Goal: Task Accomplishment & Management: Manage account settings

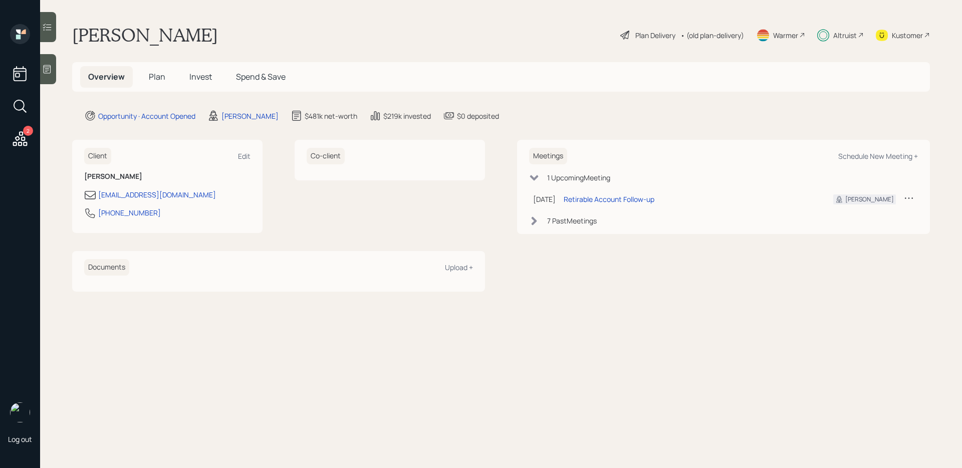
click at [44, 32] on icon at bounding box center [47, 27] width 10 height 10
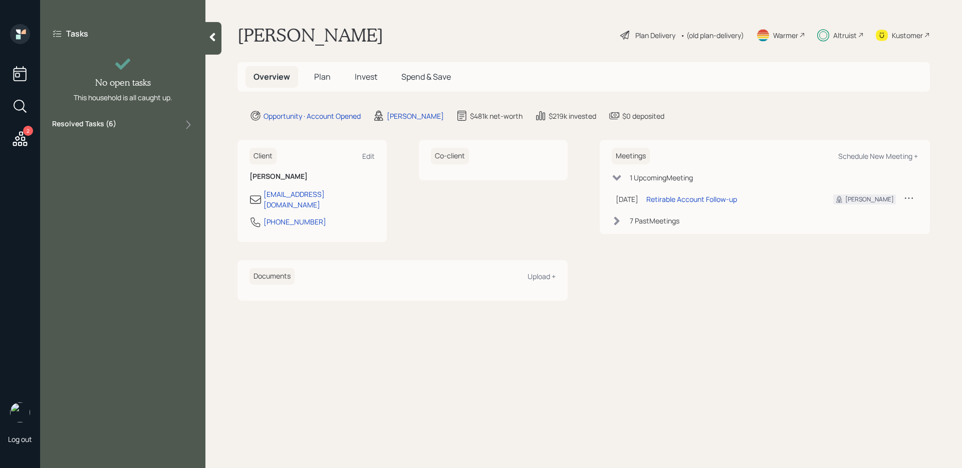
click at [107, 133] on div "Tasks No open tasks This household is all caught up. Resolved Tasks ( 6 )" at bounding box center [122, 79] width 165 height 111
click at [107, 125] on label "Resolved Tasks ( 6 )" at bounding box center [84, 125] width 64 height 12
